Goal: Information Seeking & Learning: Learn about a topic

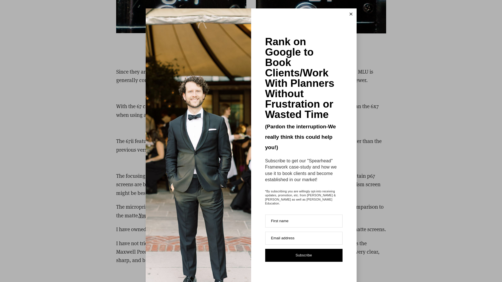
scroll to position [1531, 0]
click at [350, 16] on button at bounding box center [350, 13] width 11 height 11
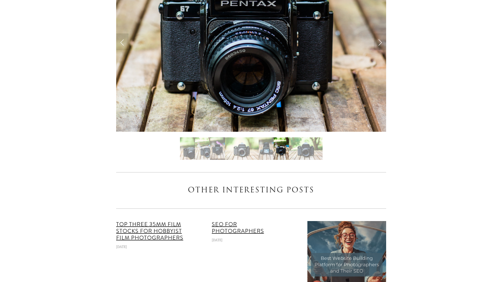
scroll to position [3137, 0]
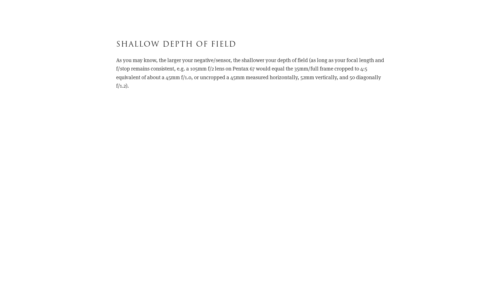
scroll to position [2717, 0]
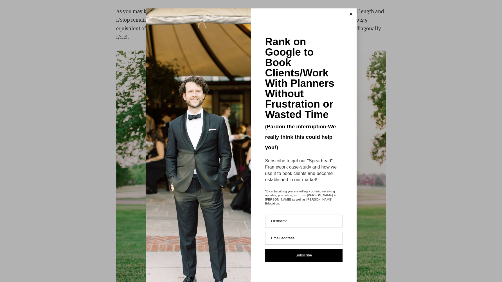
click at [349, 13] on icon at bounding box center [350, 14] width 3 height 3
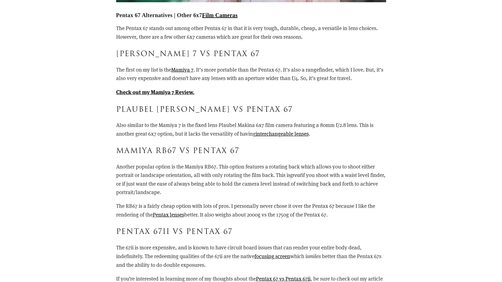
scroll to position [4852, 0]
